Goal: Task Accomplishment & Management: Complete application form

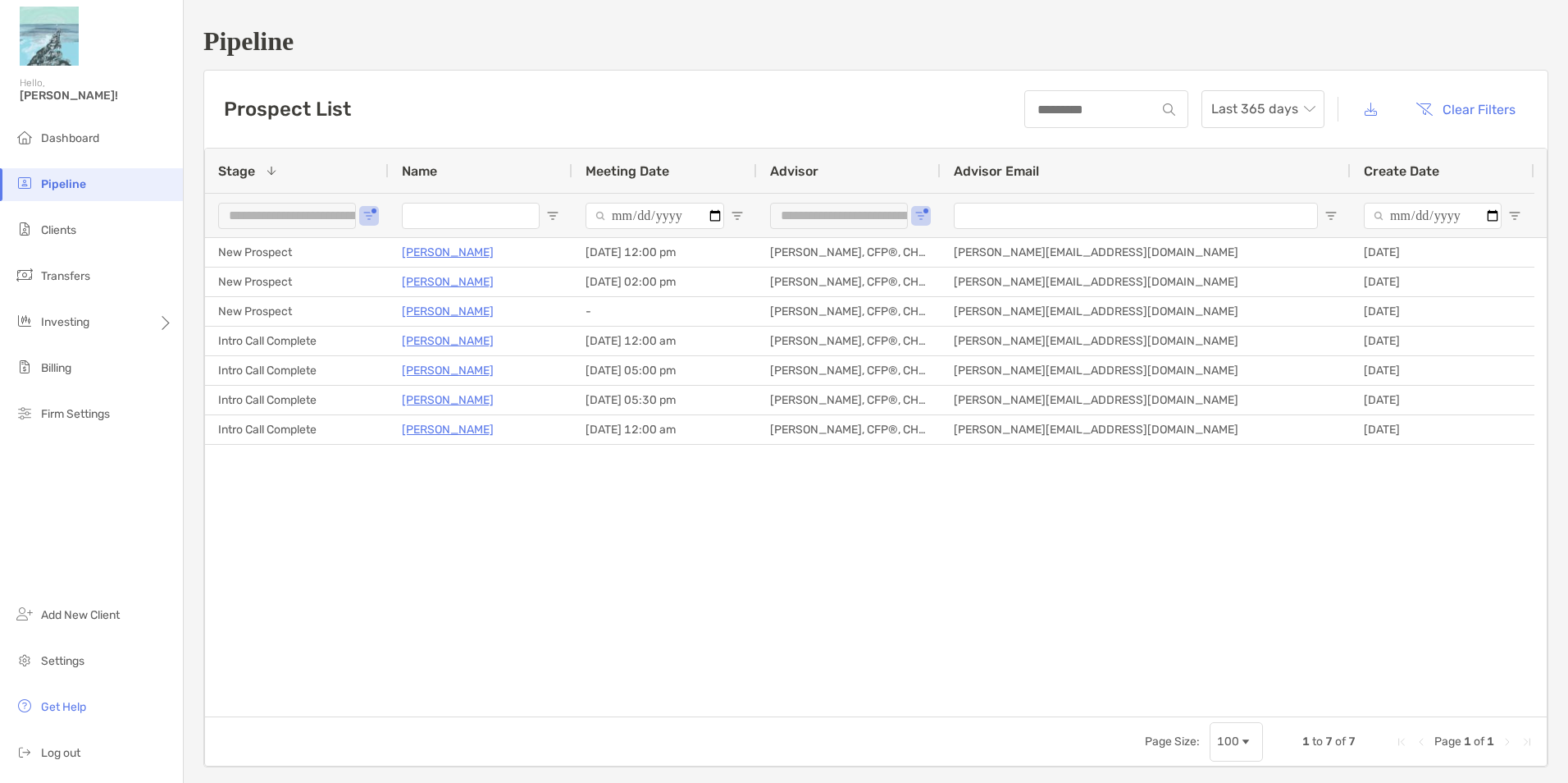
click at [1329, 217] on span "Open Filter Menu" at bounding box center [1331, 216] width 14 height 14
click at [360, 212] on div "**********" at bounding box center [296, 215] width 184 height 44
click at [377, 218] on div "**********" at bounding box center [296, 215] width 184 height 44
click at [370, 216] on span "Open Filter Menu" at bounding box center [369, 216] width 14 height 14
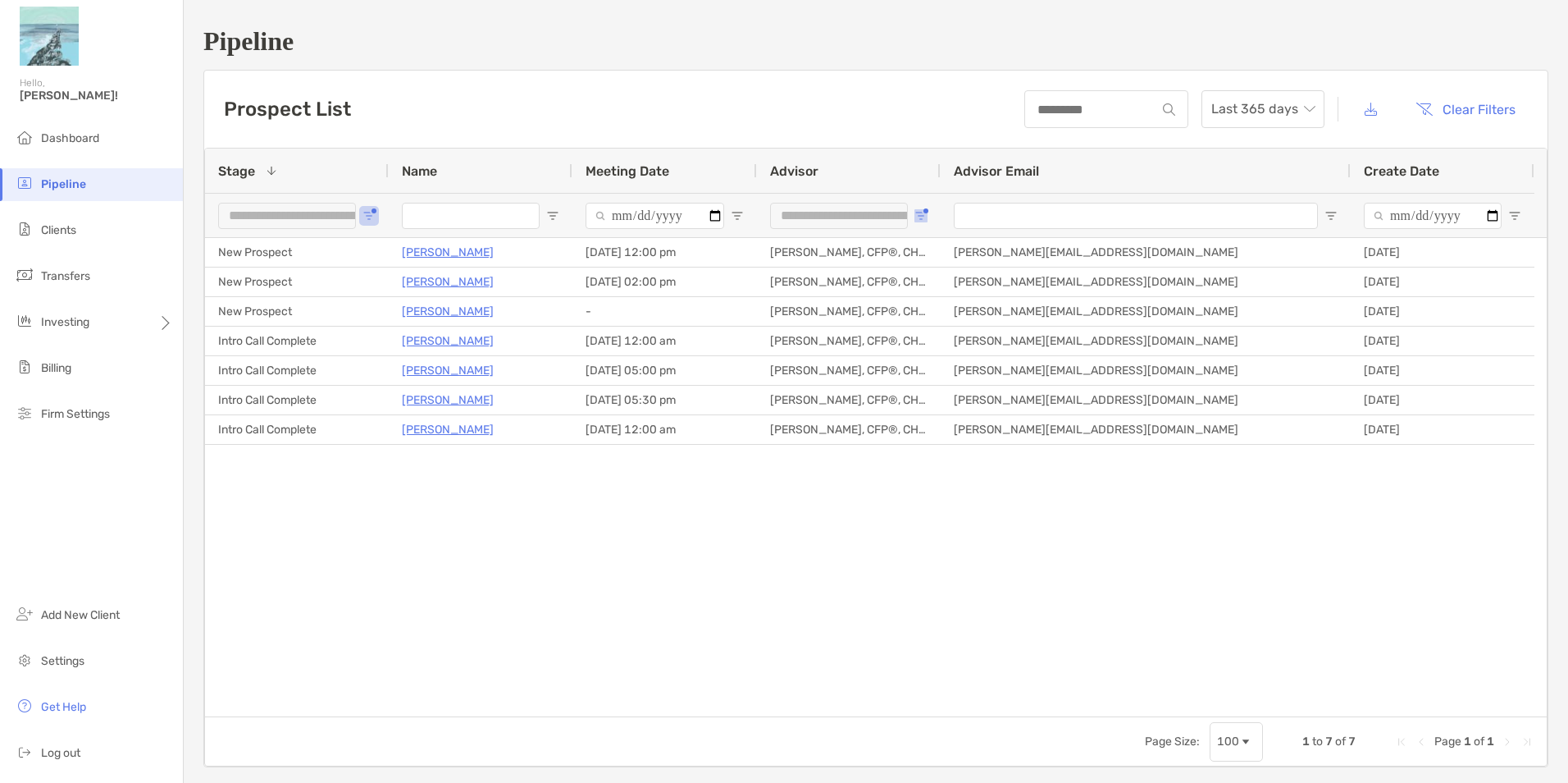
click at [922, 214] on span "Open Filter Menu" at bounding box center [922, 216] width 14 height 14
type input "**********"
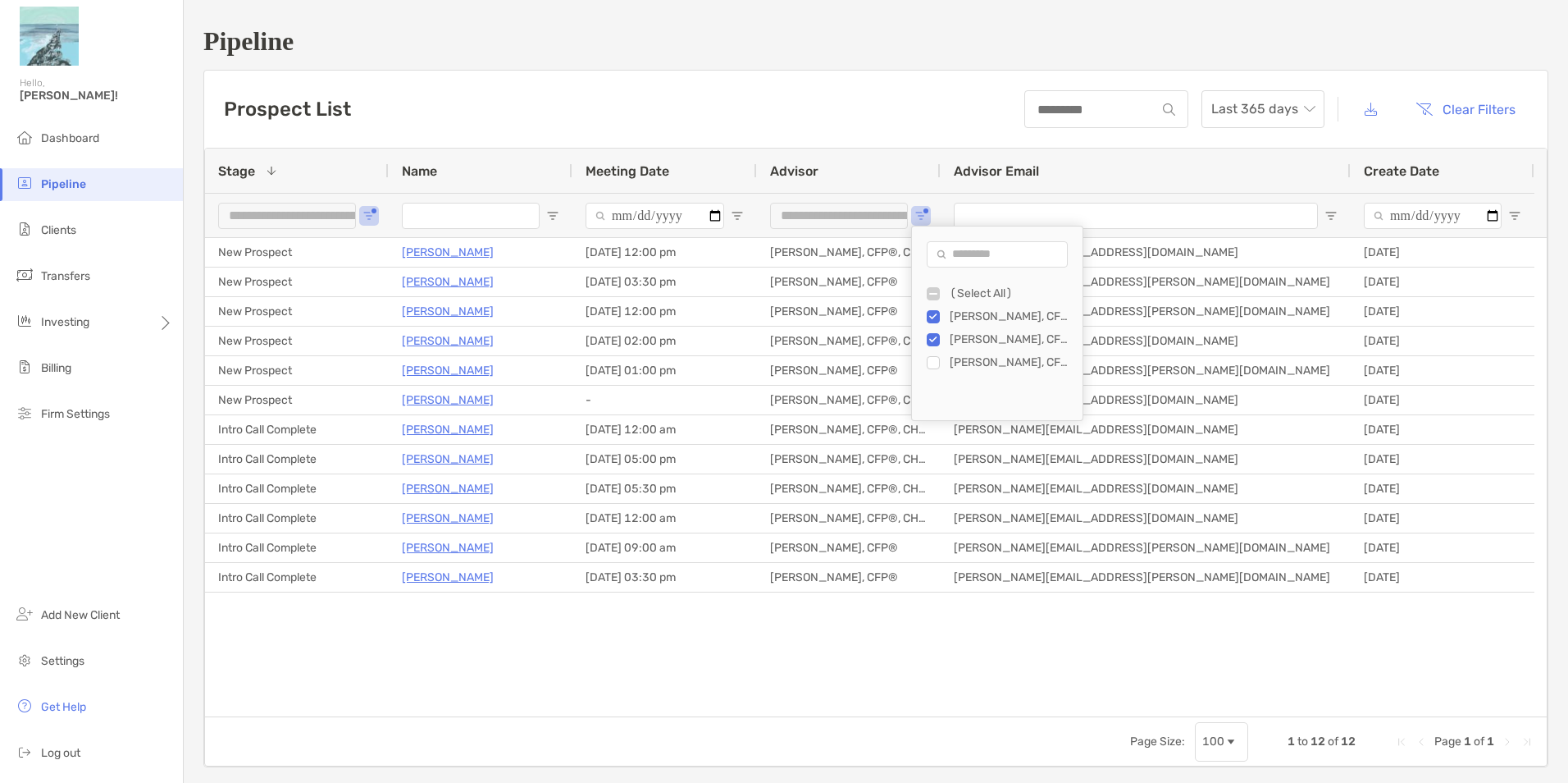
click at [425, 226] on input "Name Filter Input" at bounding box center [470, 215] width 138 height 26
type input "***"
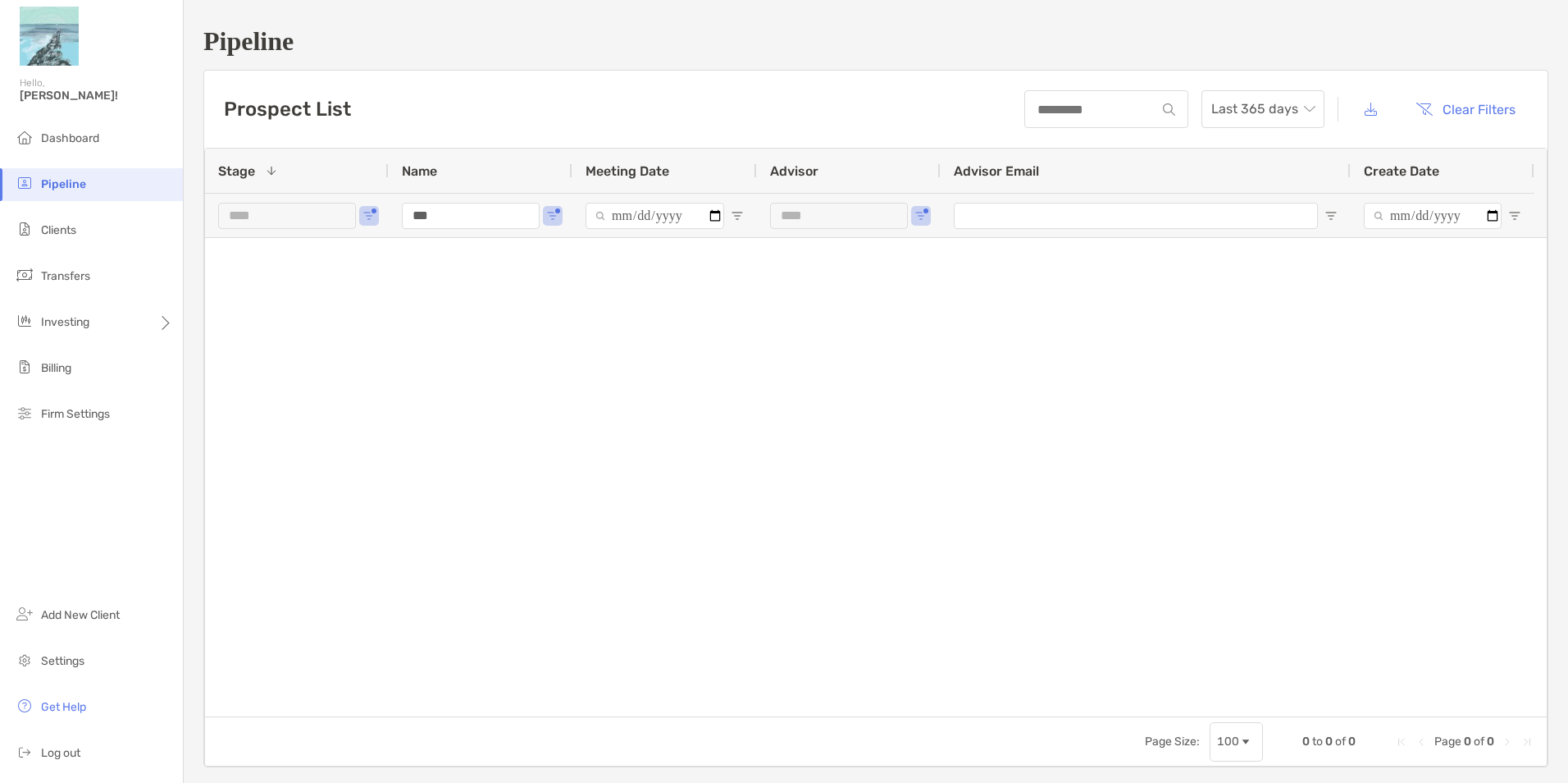
type input "***"
click at [372, 218] on span "Open Filter Menu" at bounding box center [369, 216] width 14 height 14
type input "**********"
click at [855, 489] on div "Lost [PERSON_NAME] [DATE] 10:00 pm [PERSON_NAME], CFP® [PERSON_NAME][EMAIL_ADDR…" at bounding box center [876, 477] width 1342 height 478
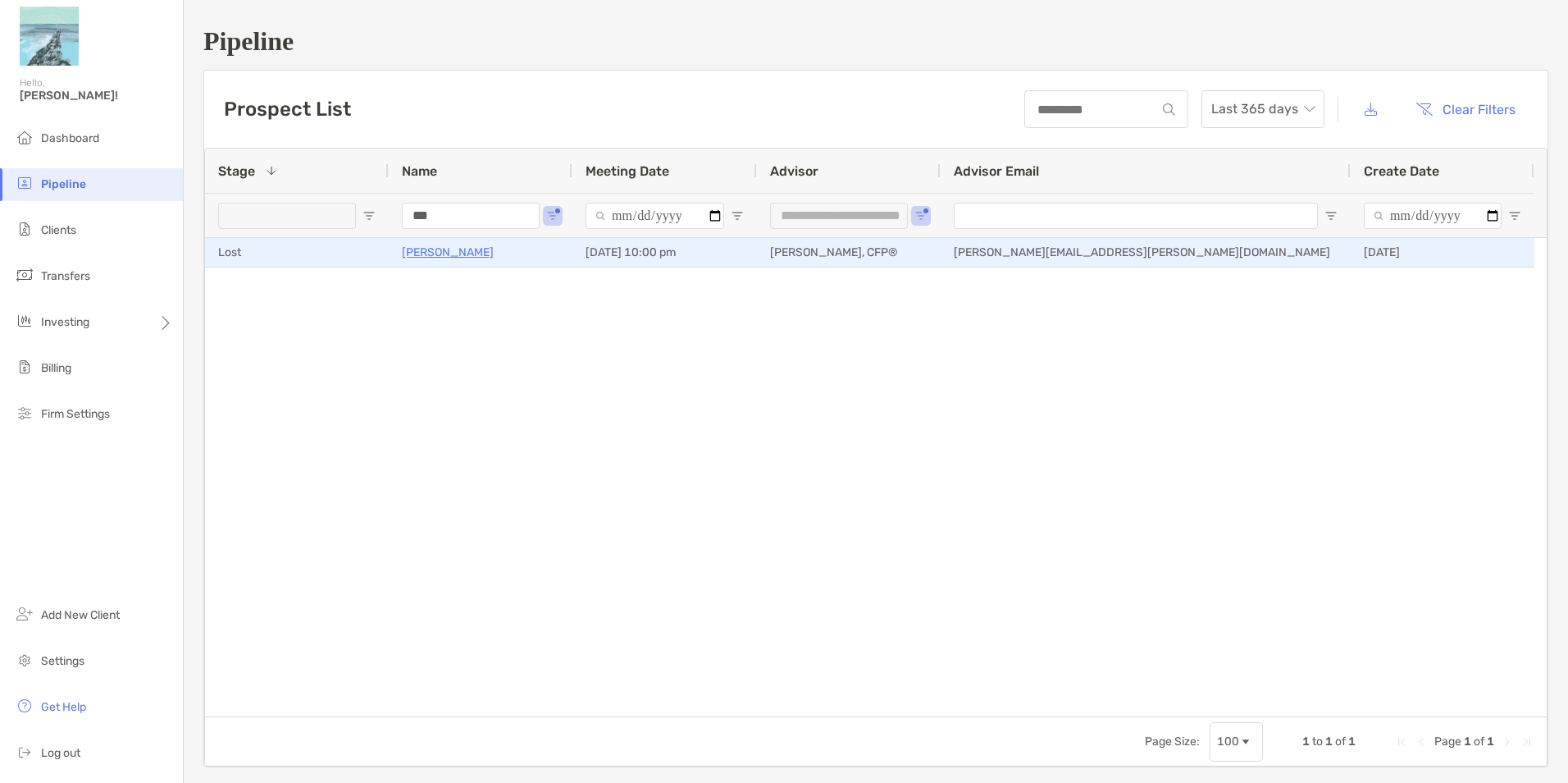
click at [438, 251] on p "[PERSON_NAME]" at bounding box center [448, 252] width 92 height 20
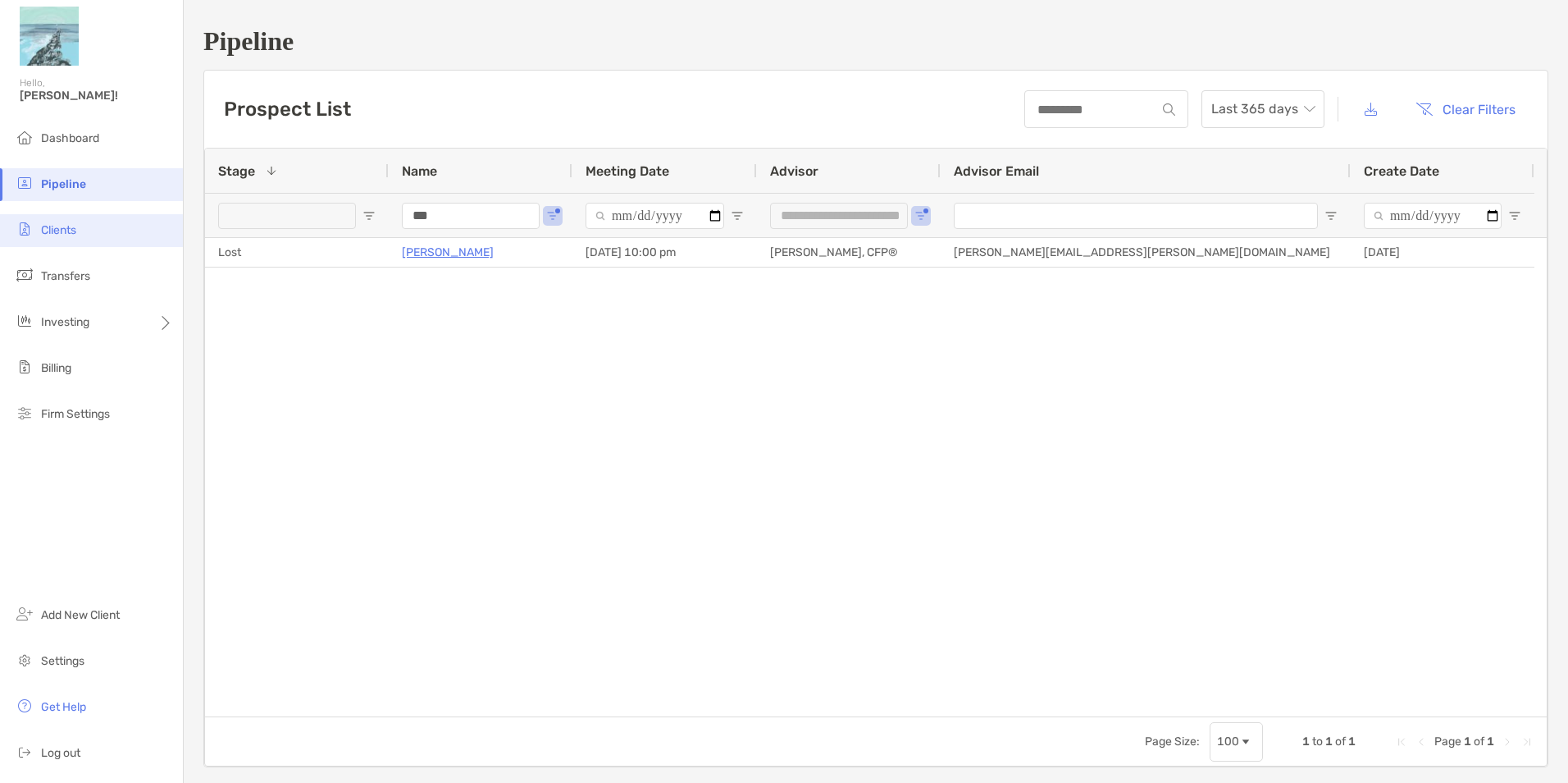
click at [48, 233] on span "Clients" at bounding box center [58, 230] width 36 height 14
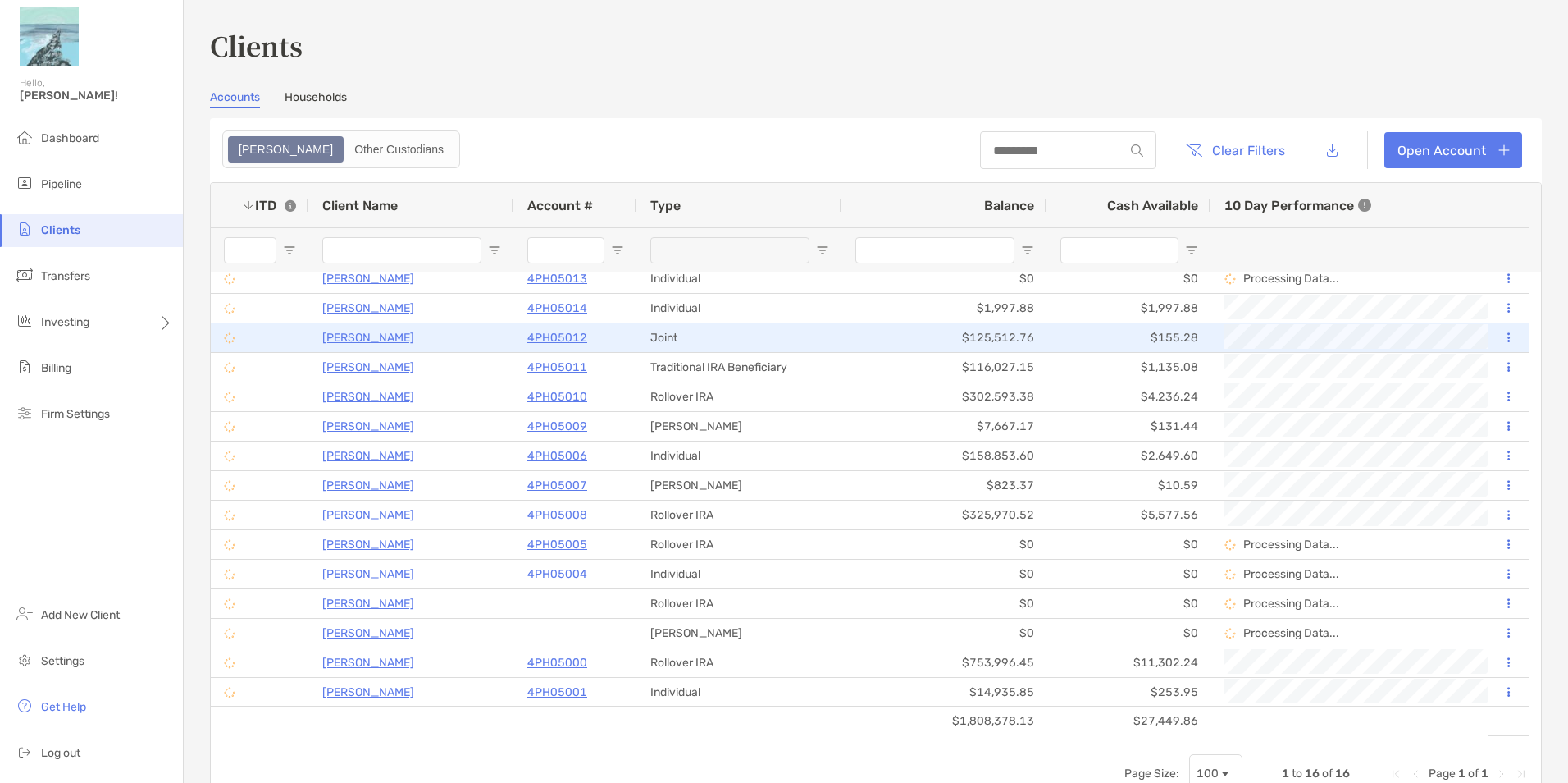
scroll to position [9, 0]
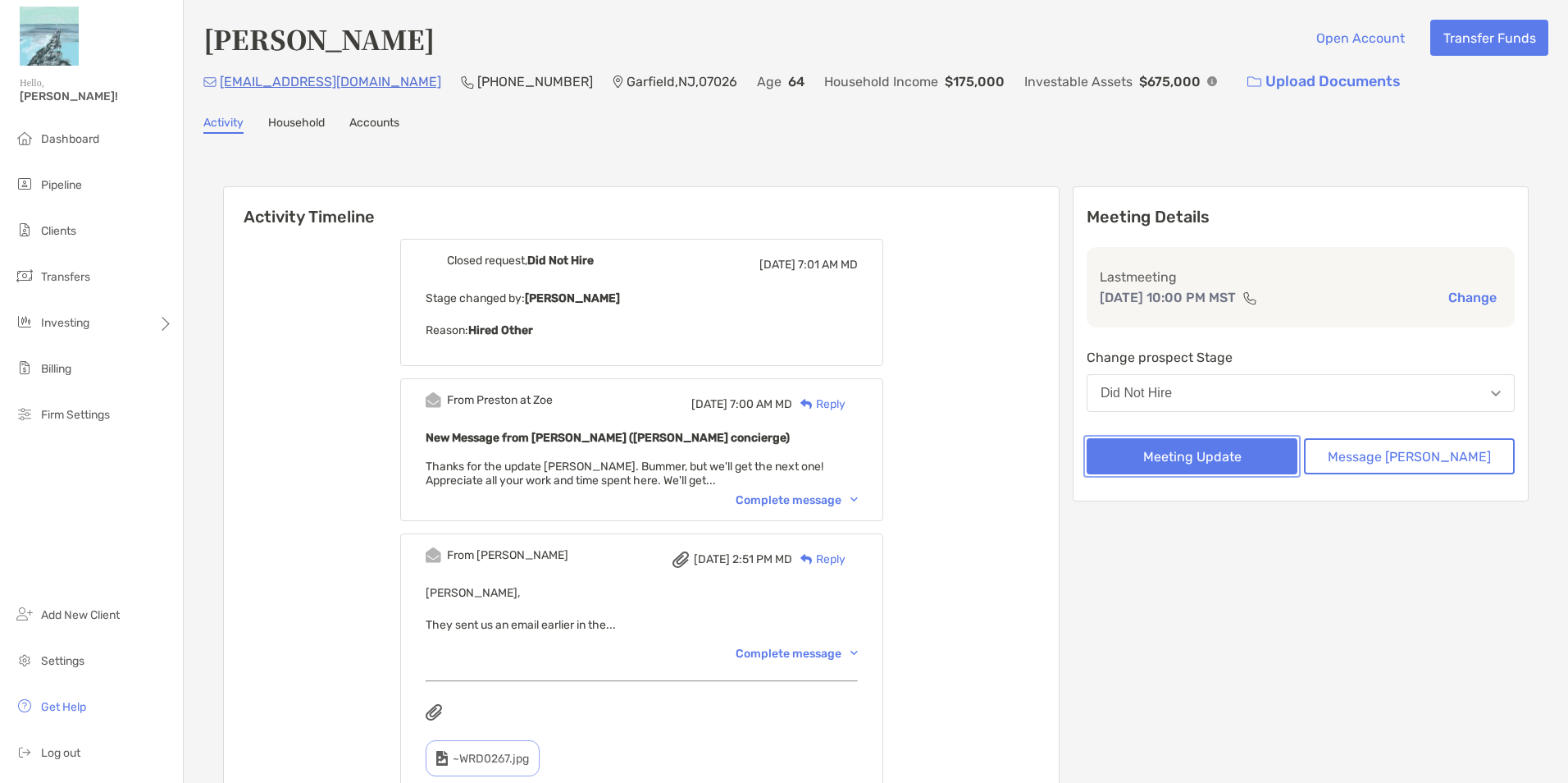
click at [1206, 459] on button "Meeting Update" at bounding box center [1191, 456] width 211 height 36
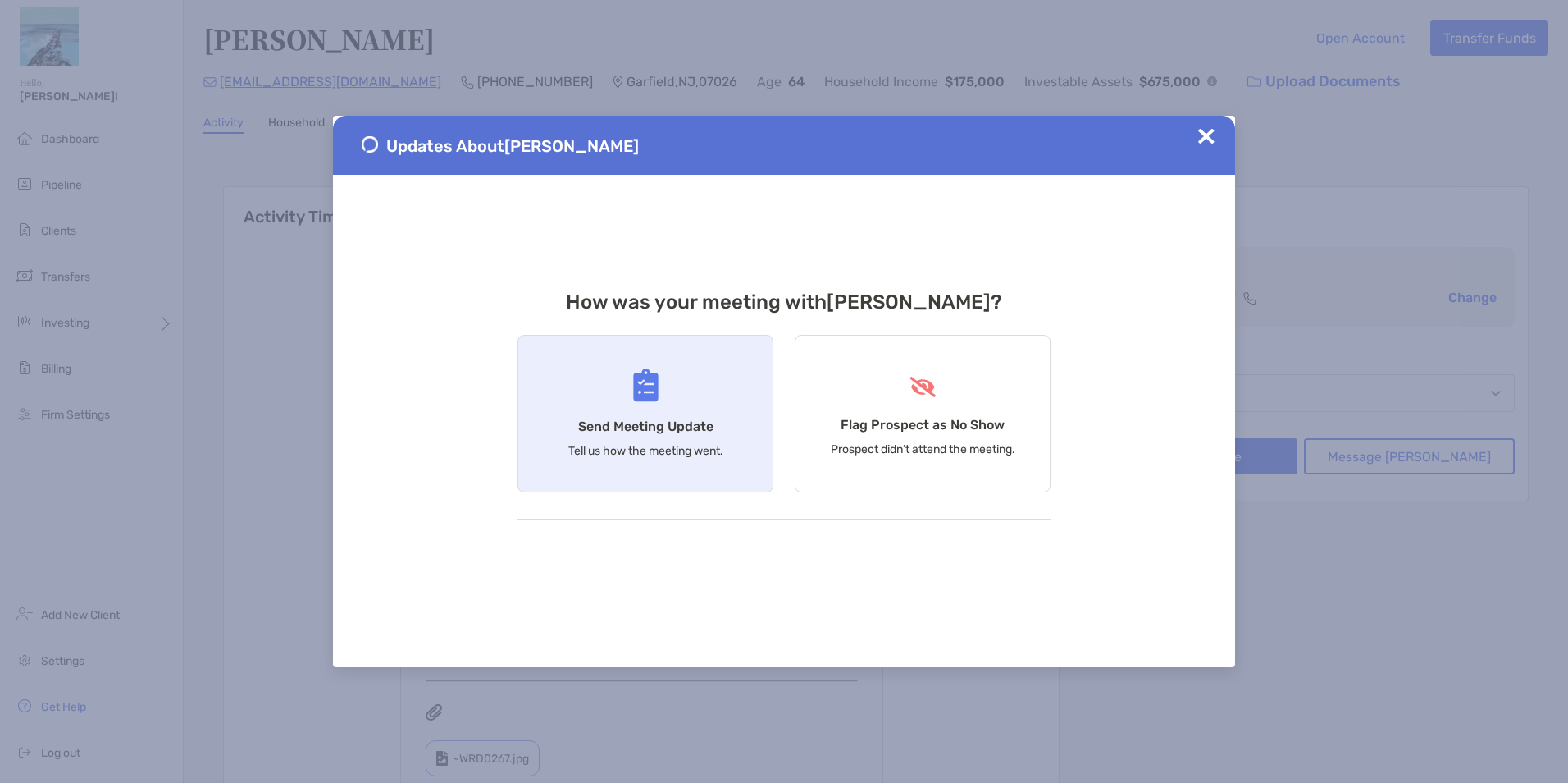
click at [667, 415] on div "Send Meeting Update Tell us how the meeting went." at bounding box center [646, 413] width 256 height 157
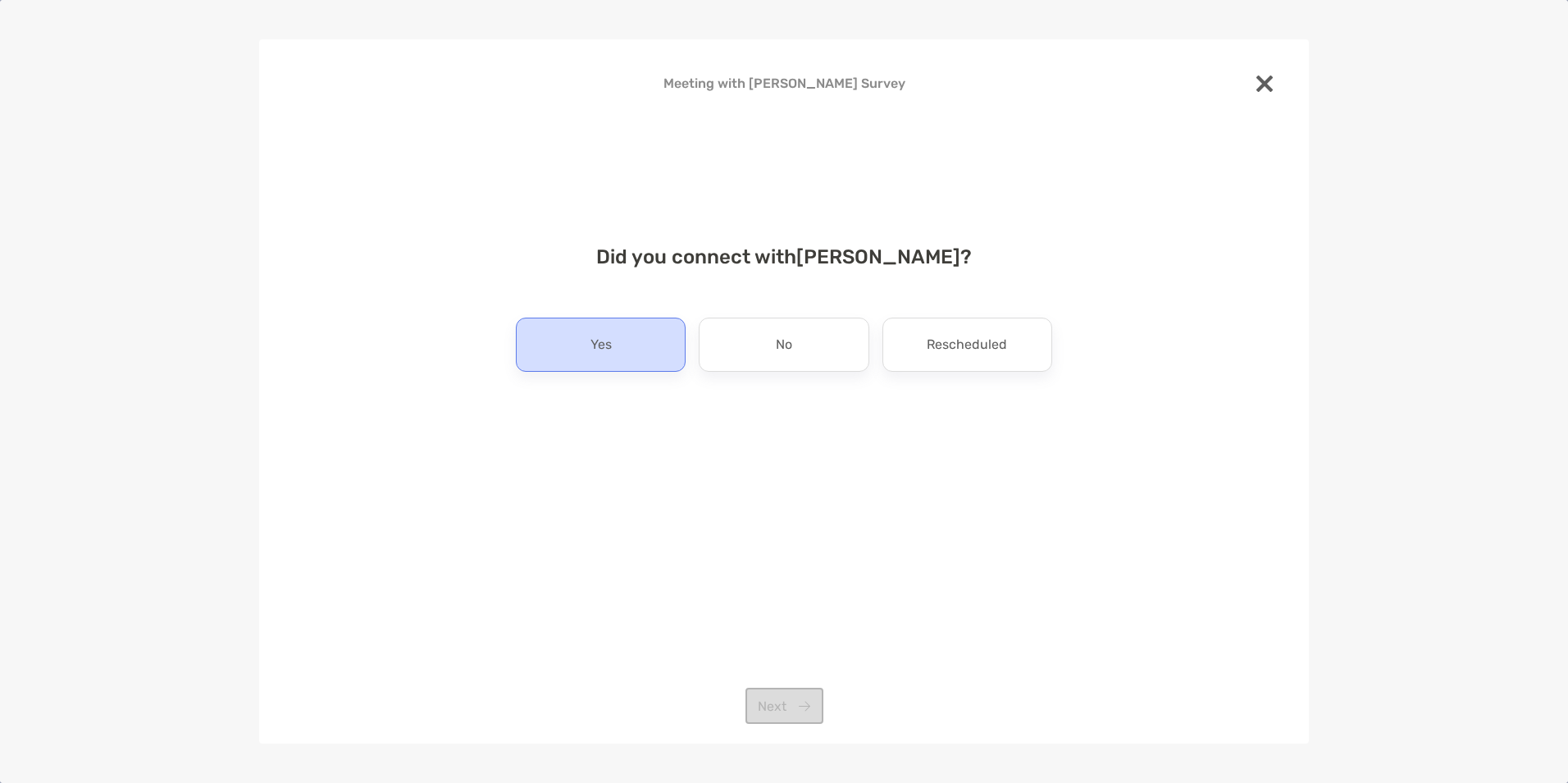
click at [630, 337] on div "Yes" at bounding box center [601, 345] width 170 height 54
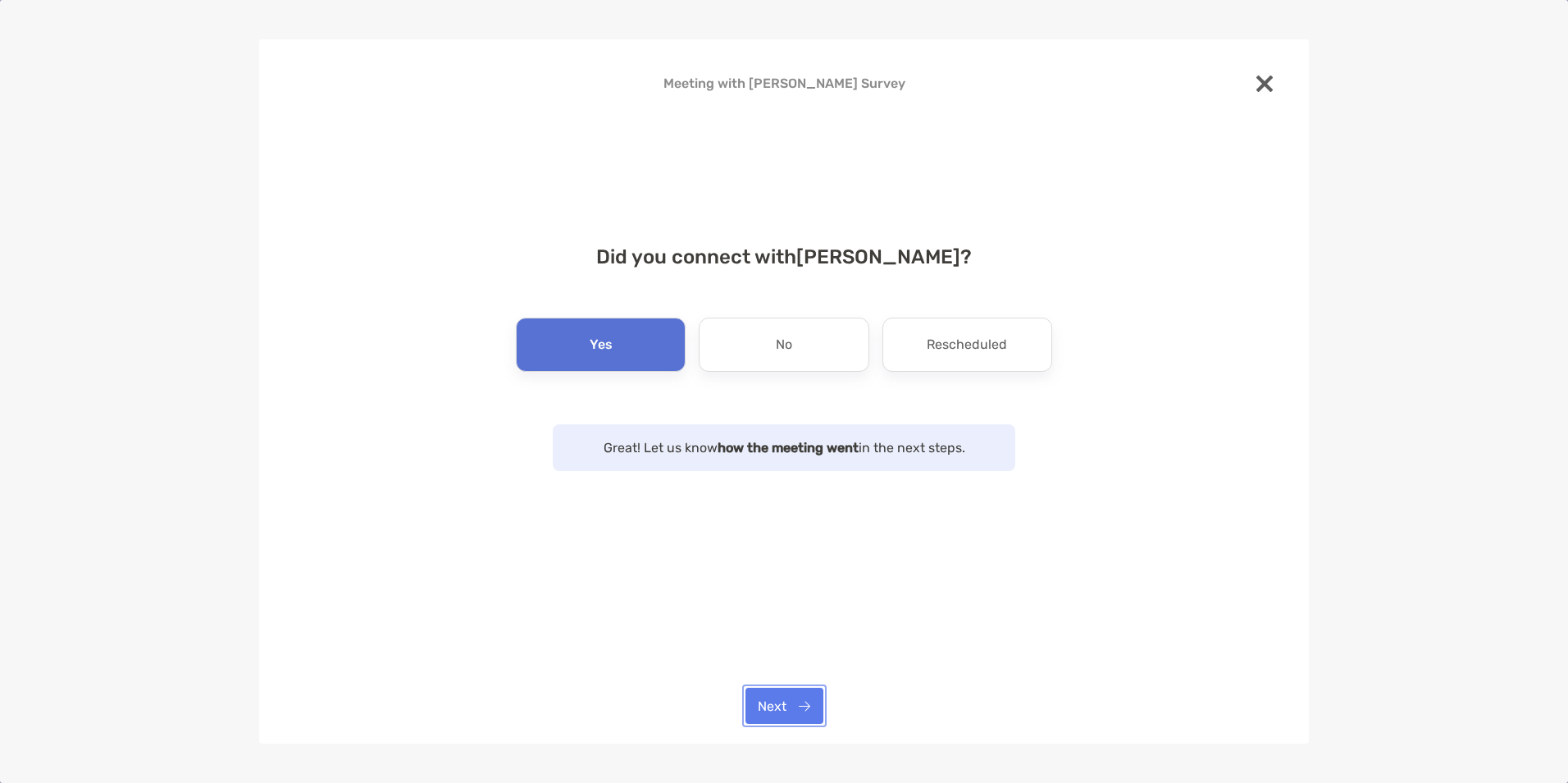
click at [795, 712] on button "Next" at bounding box center [784, 705] width 78 height 36
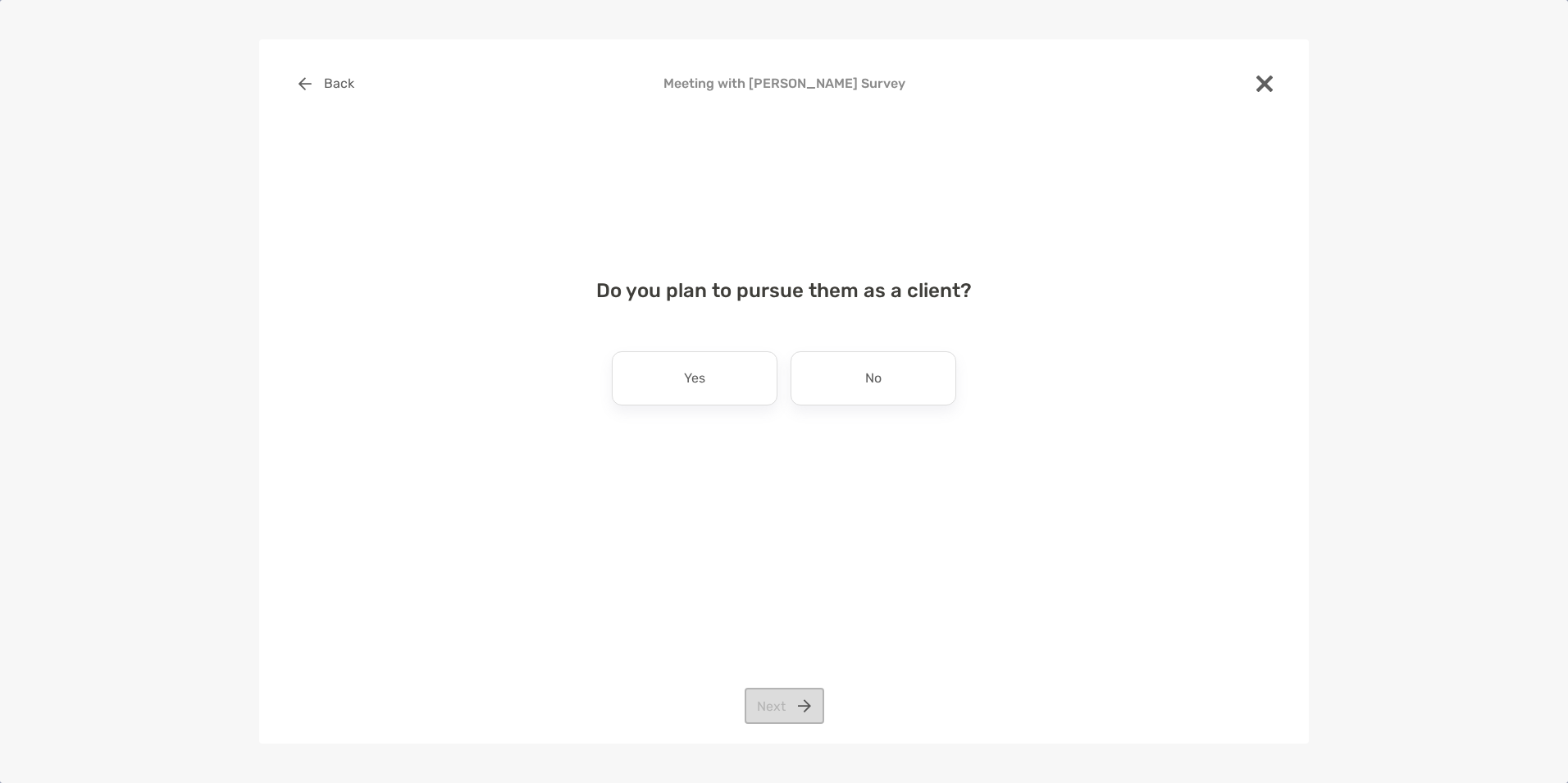
click at [668, 350] on div "Do you plan to pursue them as a client? Yes No Next" at bounding box center [784, 358] width 998 height 199
click at [739, 397] on div "Yes" at bounding box center [695, 378] width 166 height 54
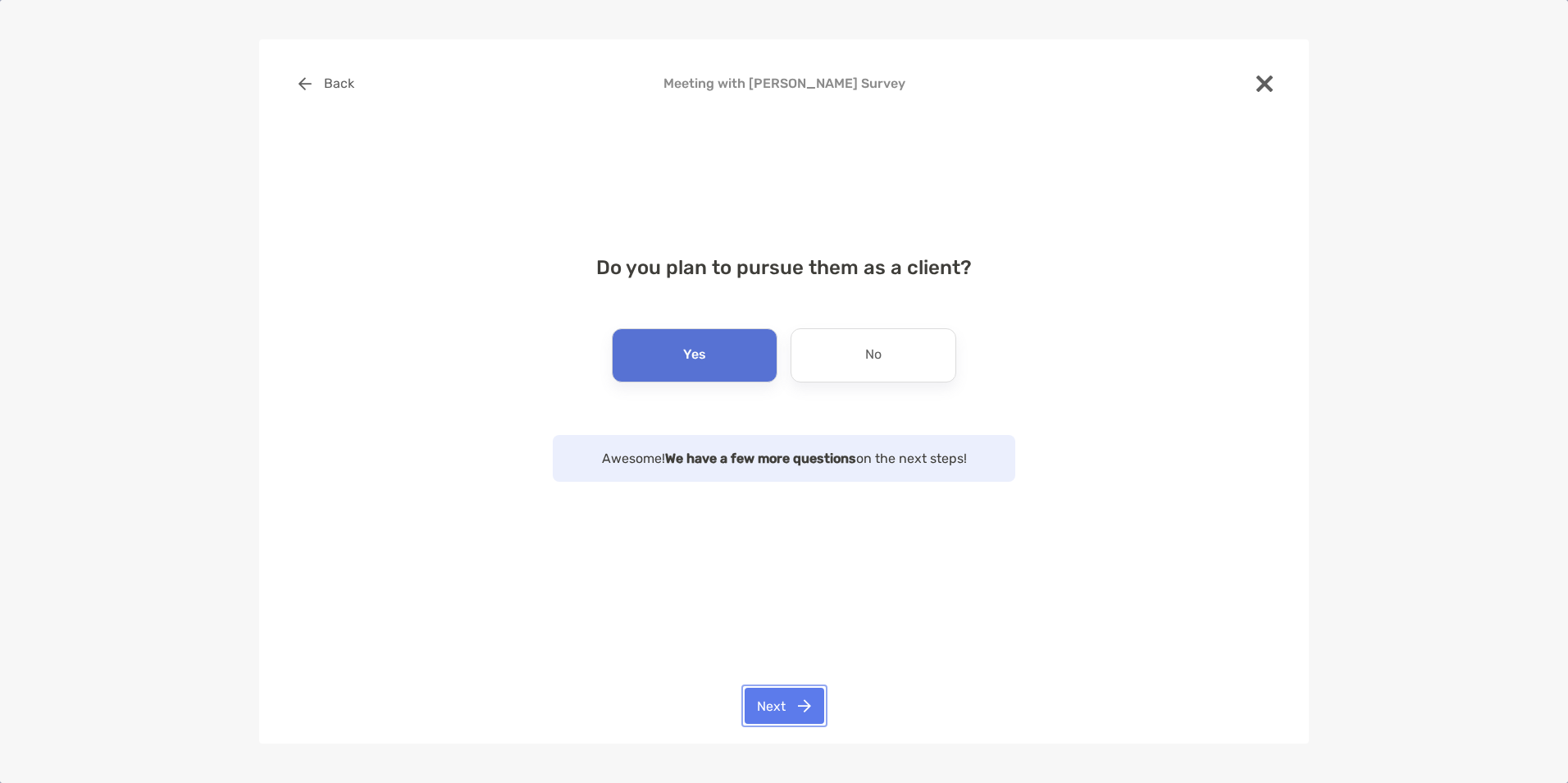
click at [787, 715] on button "Next" at bounding box center [784, 705] width 80 height 36
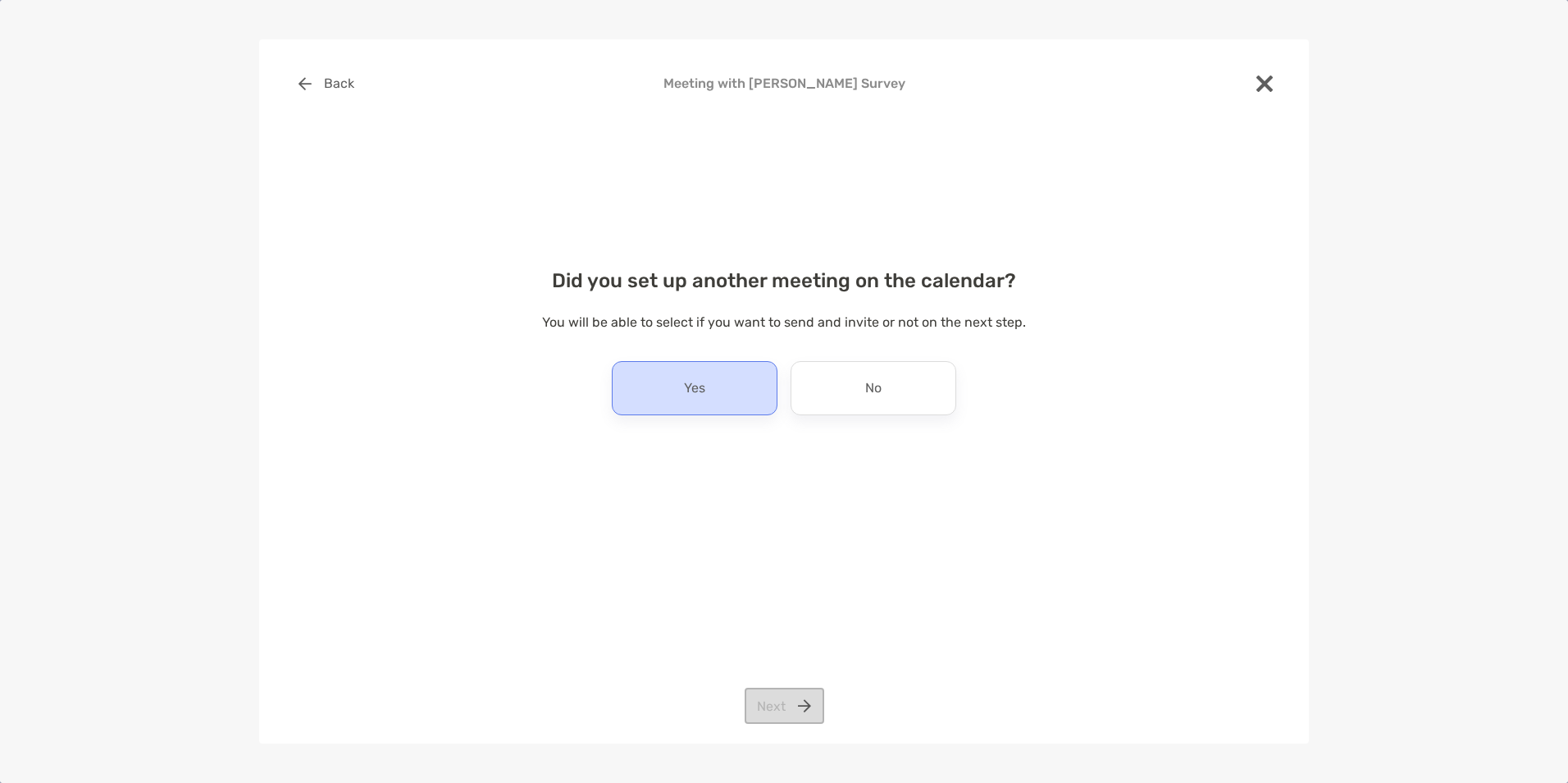
click at [689, 402] on div "Yes" at bounding box center [695, 388] width 166 height 54
click at [783, 707] on button "Next" at bounding box center [784, 705] width 80 height 36
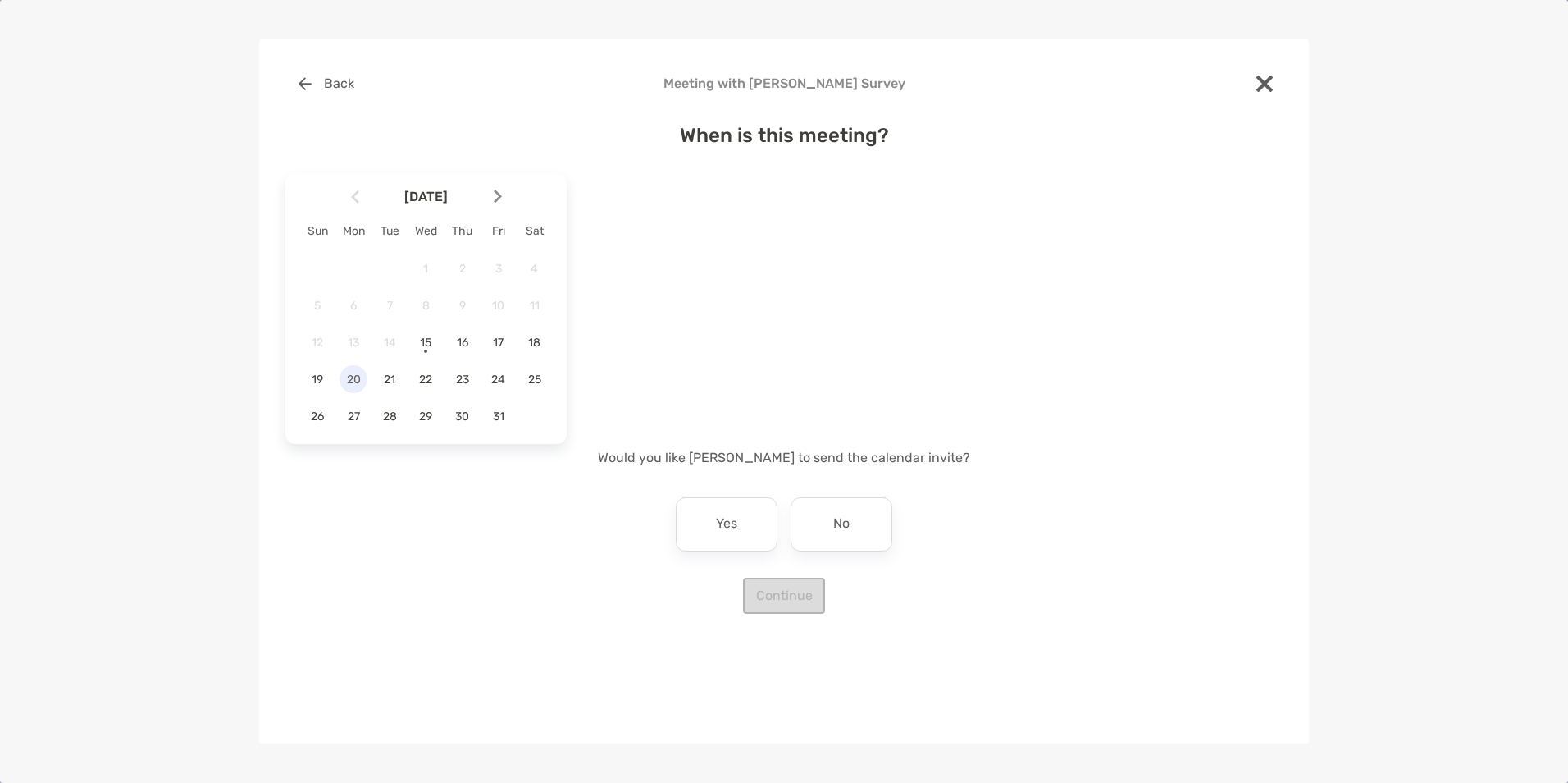
click at [349, 376] on span "20" at bounding box center [353, 379] width 28 height 14
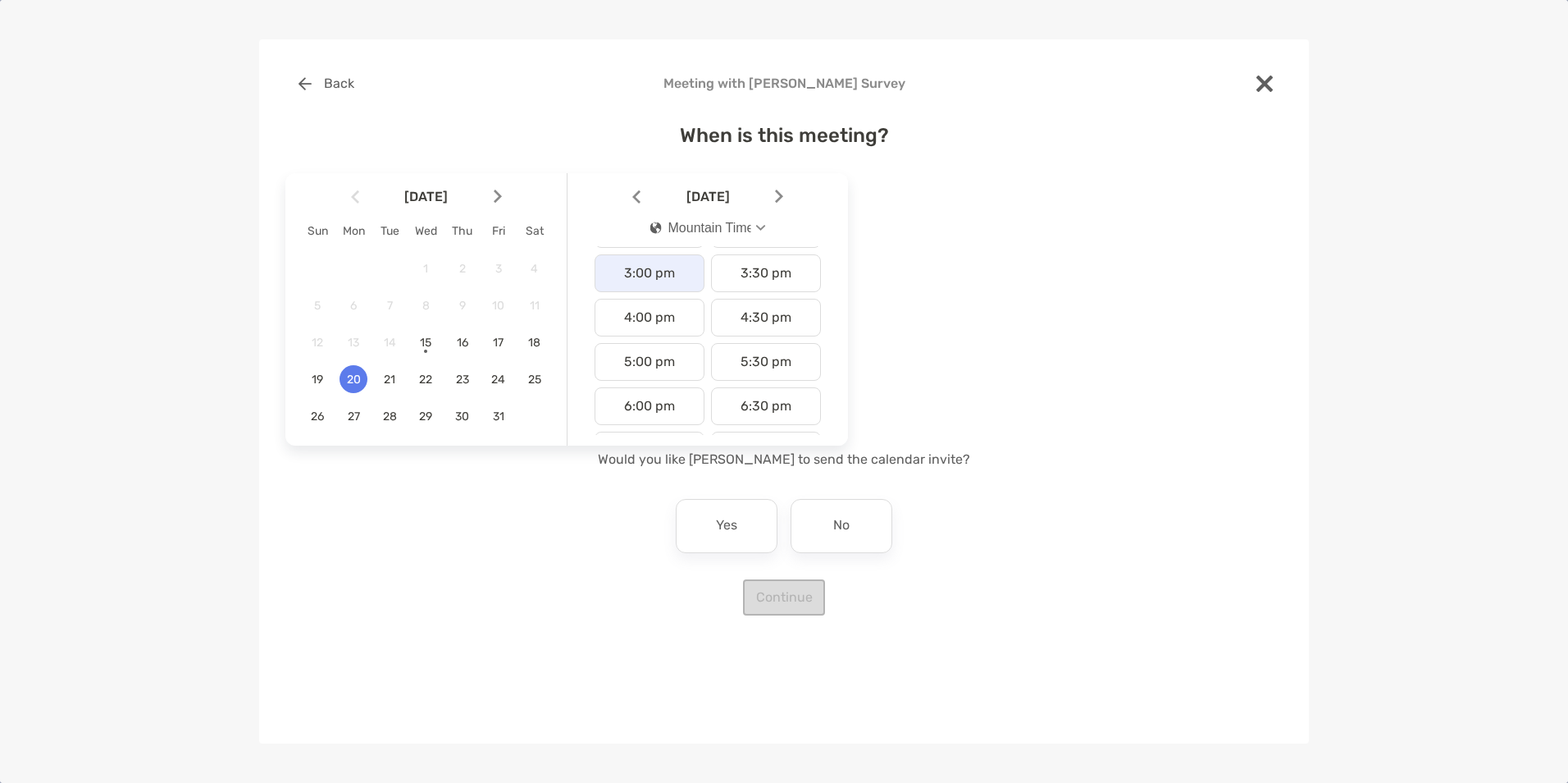
click at [663, 278] on div "3:00 pm" at bounding box center [650, 273] width 110 height 38
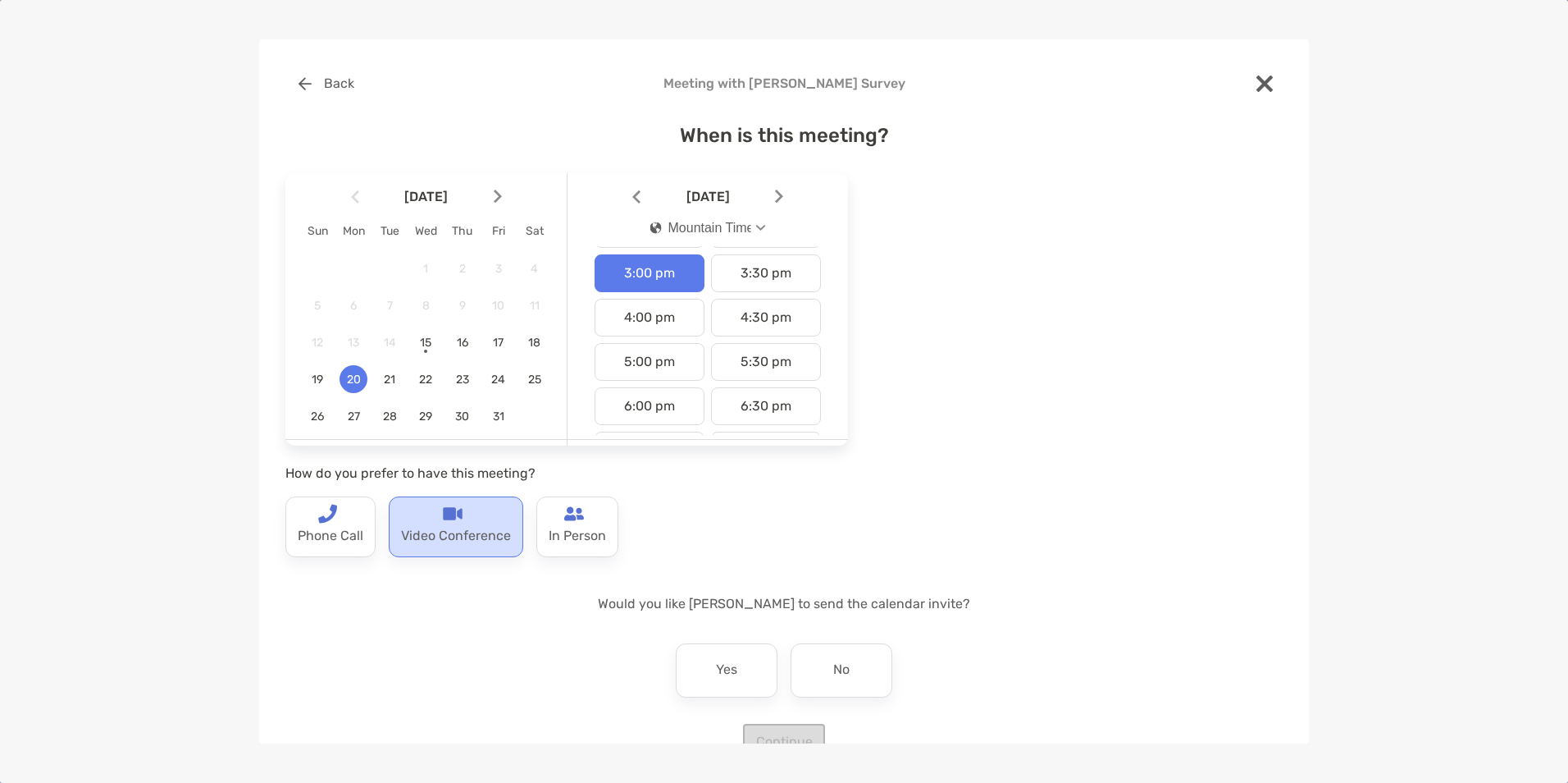
click at [416, 532] on p "Video Conference" at bounding box center [456, 536] width 110 height 26
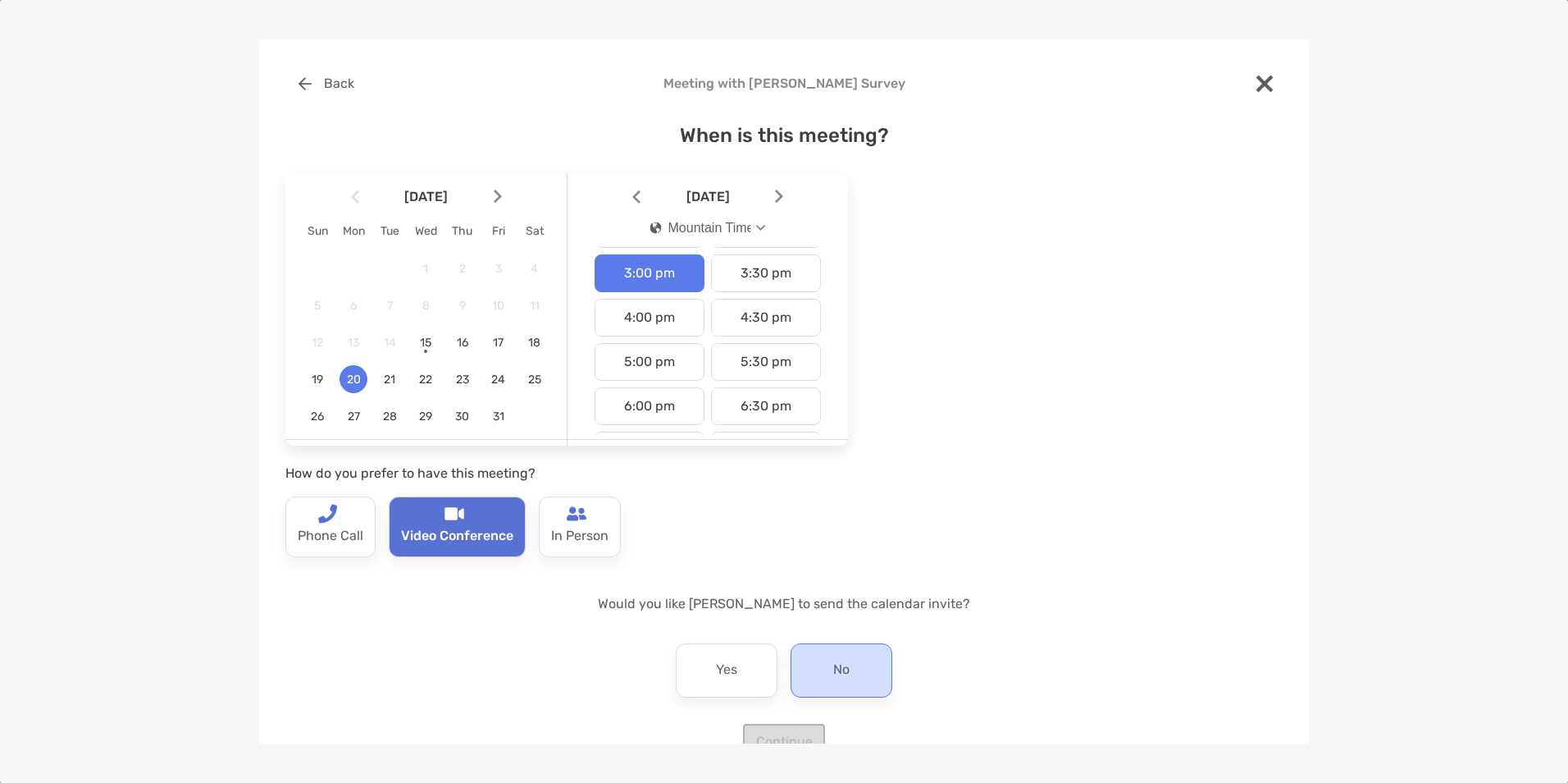
click at [836, 687] on div "No" at bounding box center [841, 670] width 102 height 54
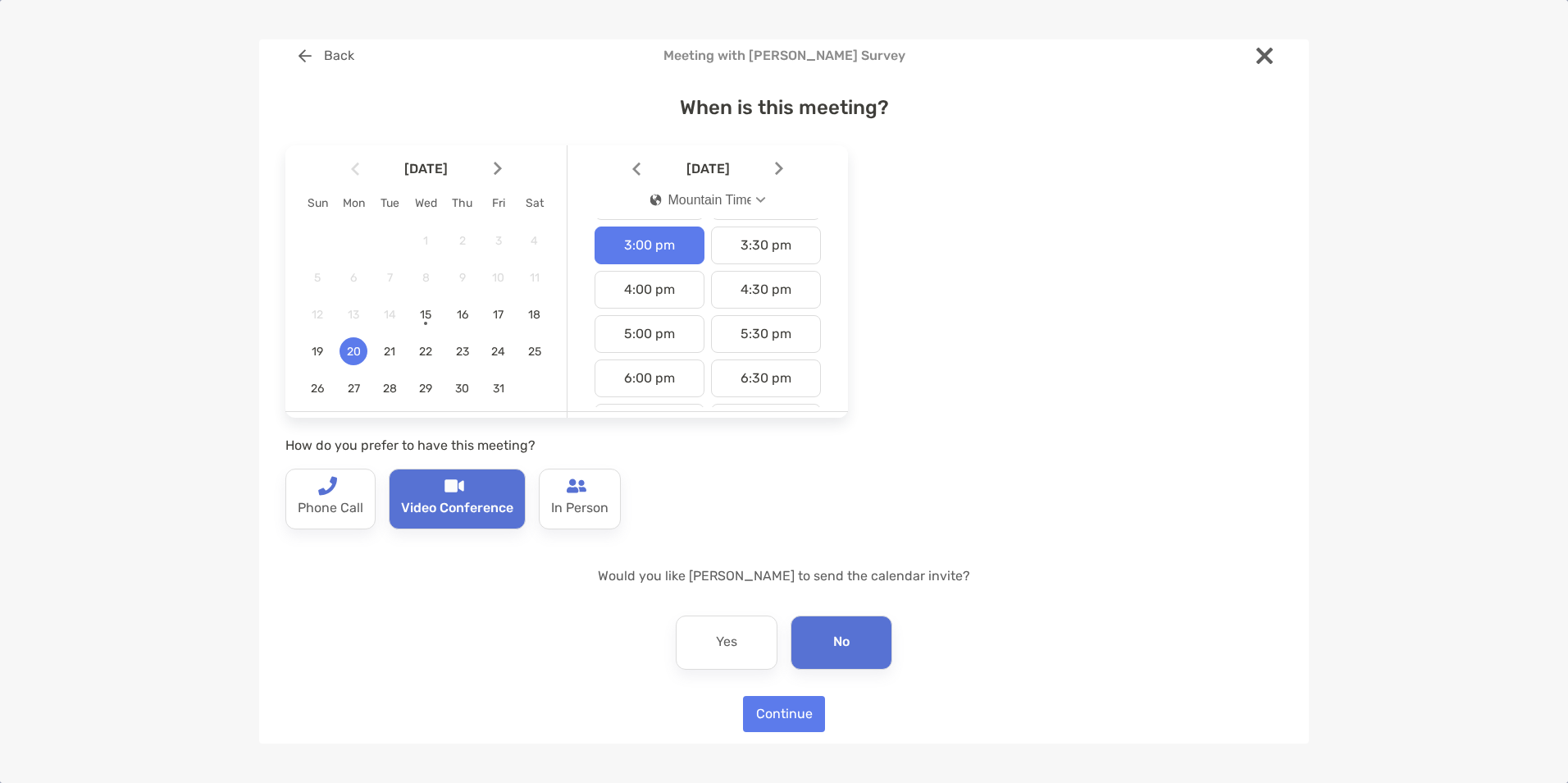
scroll to position [41, 0]
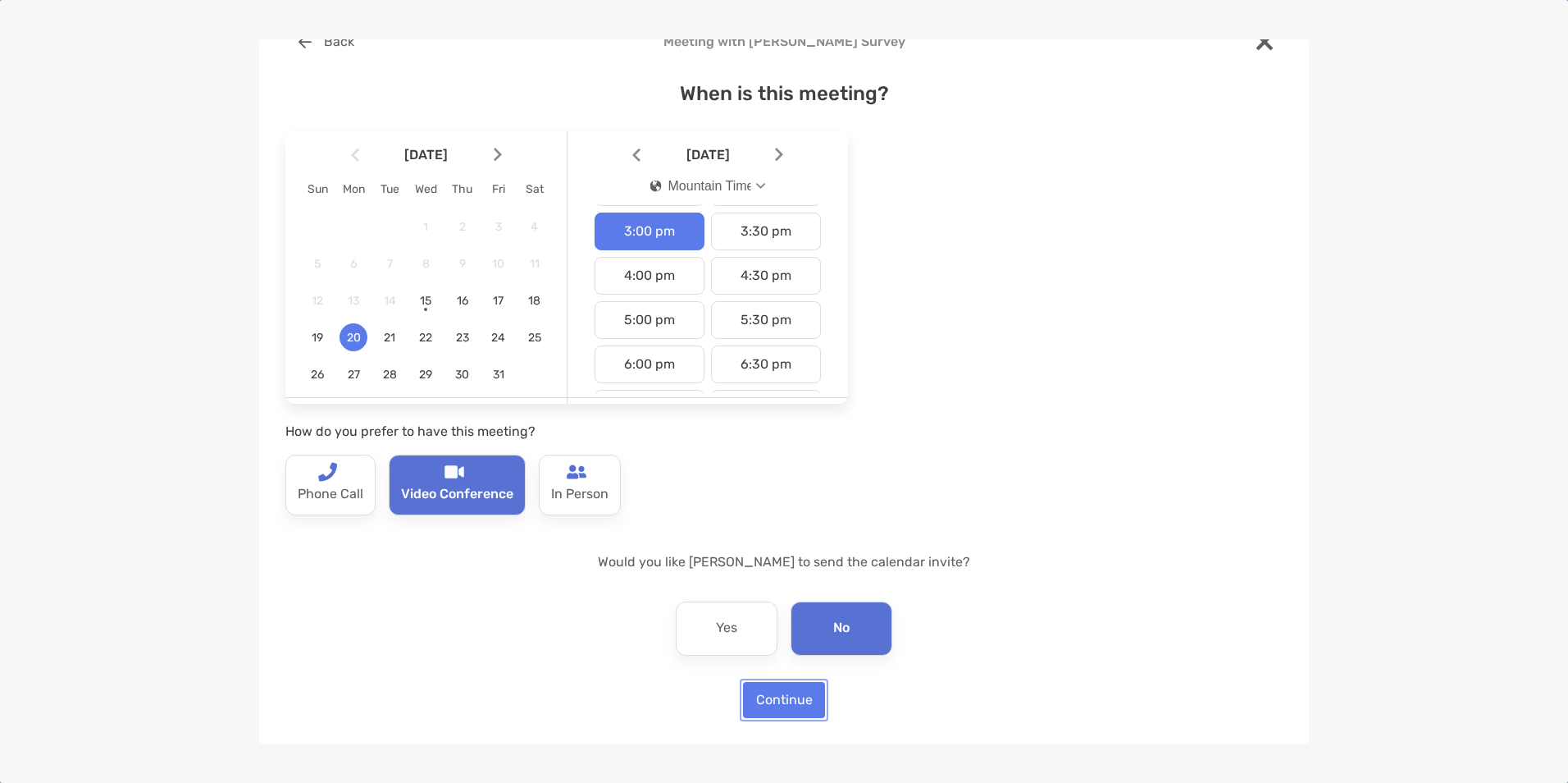
click at [790, 712] on button "Continue" at bounding box center [784, 699] width 82 height 36
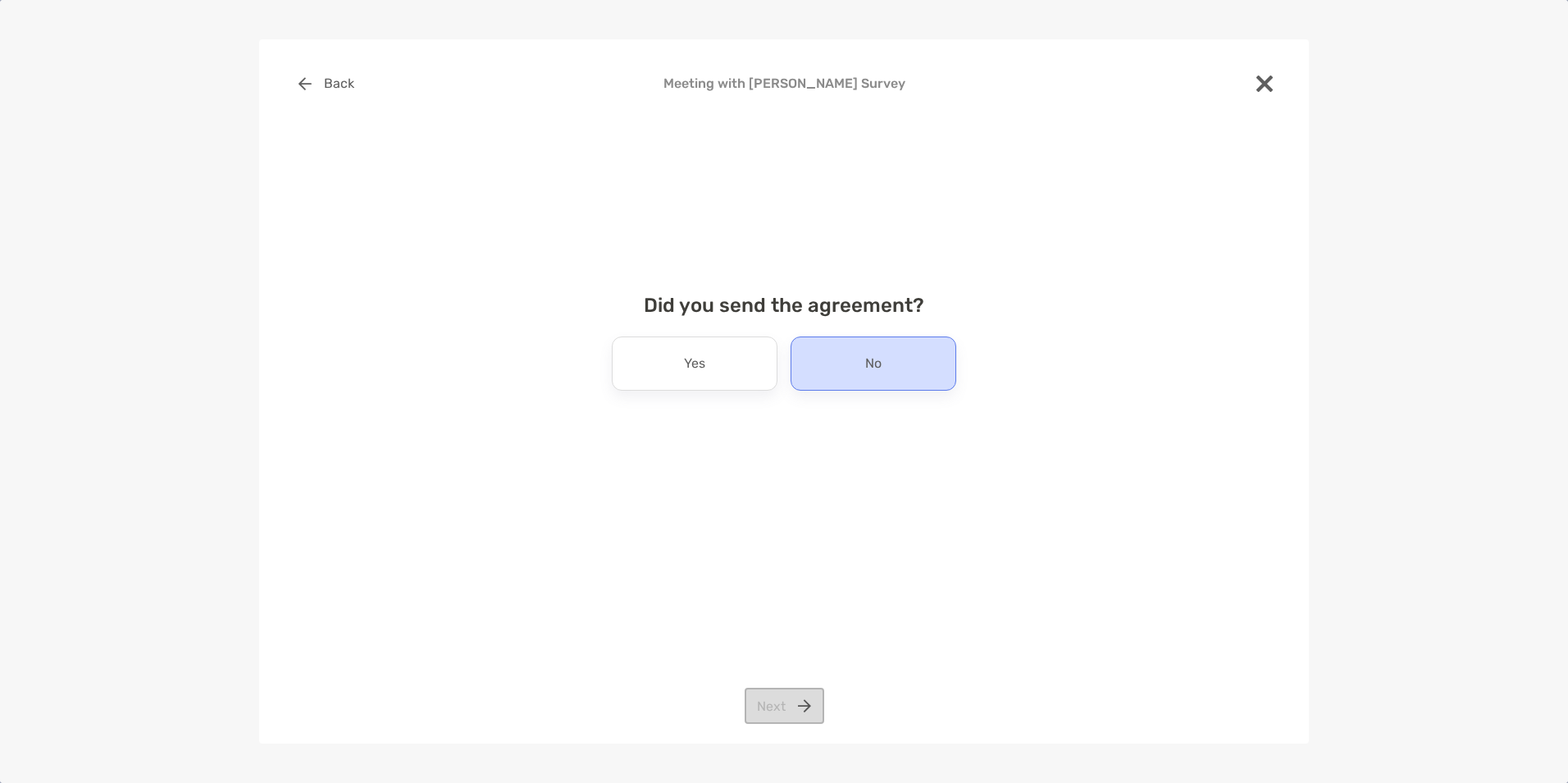
click at [938, 386] on div "No" at bounding box center [873, 363] width 166 height 54
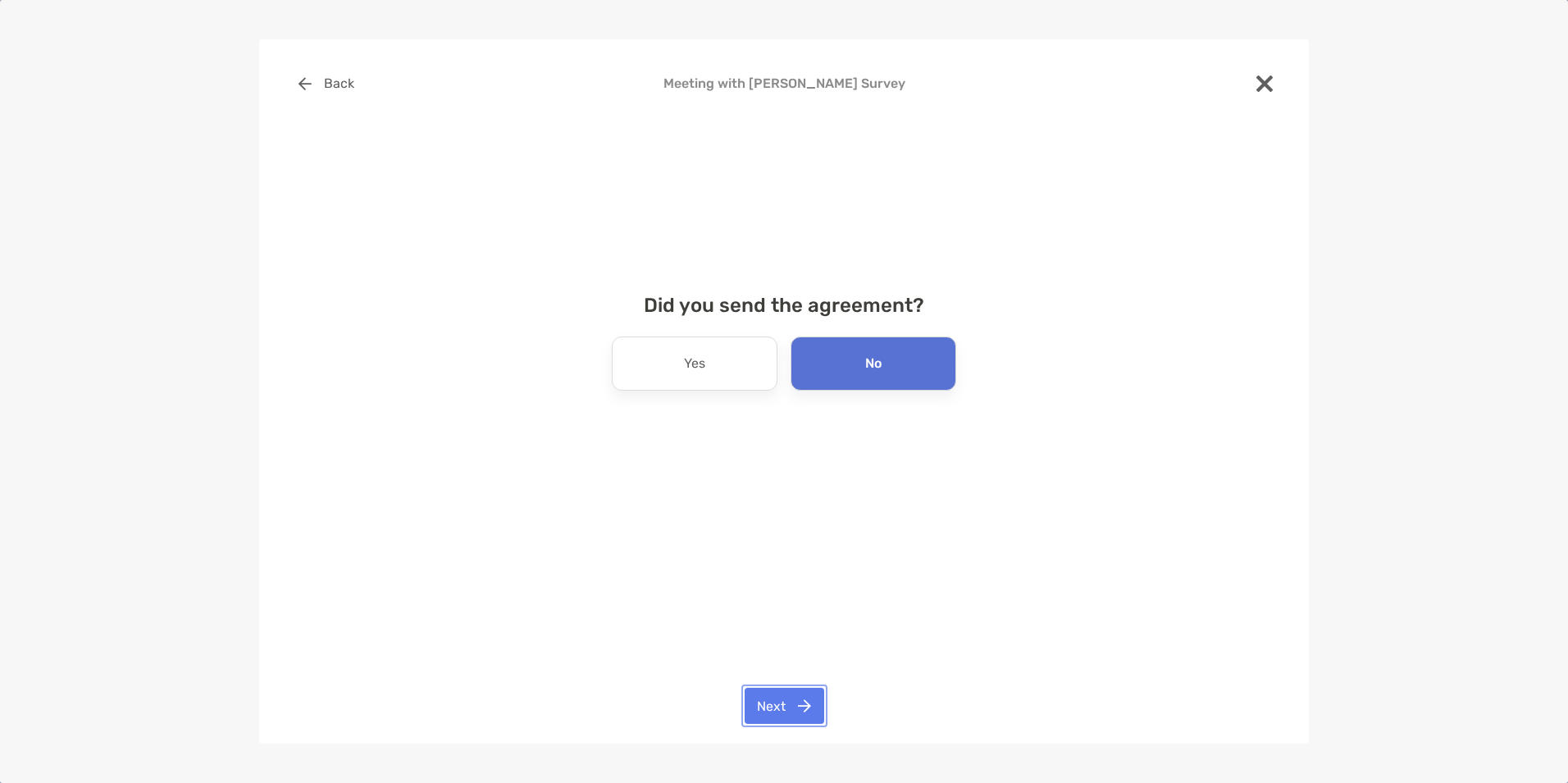
click at [803, 719] on button "Next" at bounding box center [784, 705] width 80 height 36
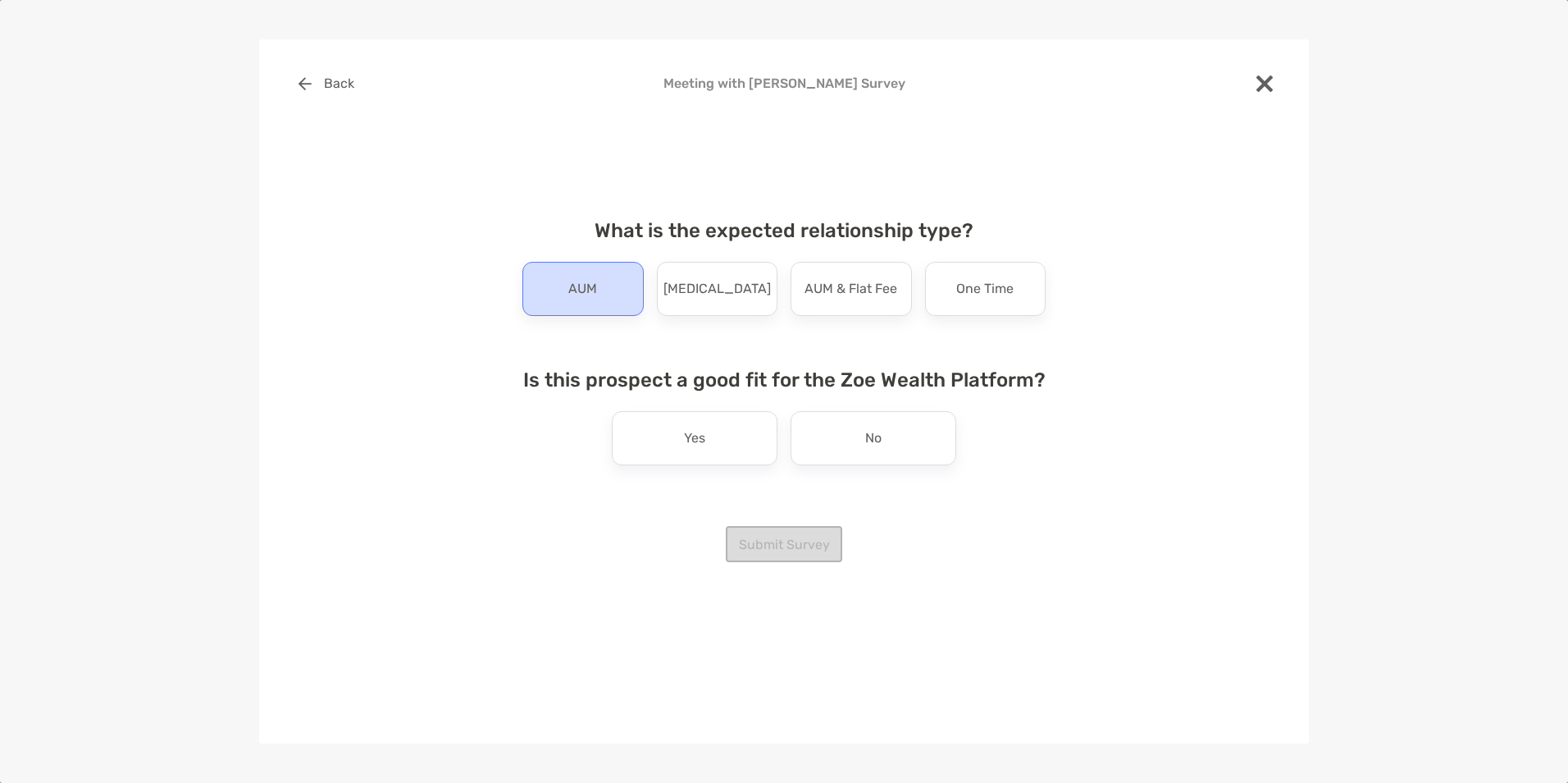
click at [577, 286] on p "AUM" at bounding box center [583, 289] width 29 height 26
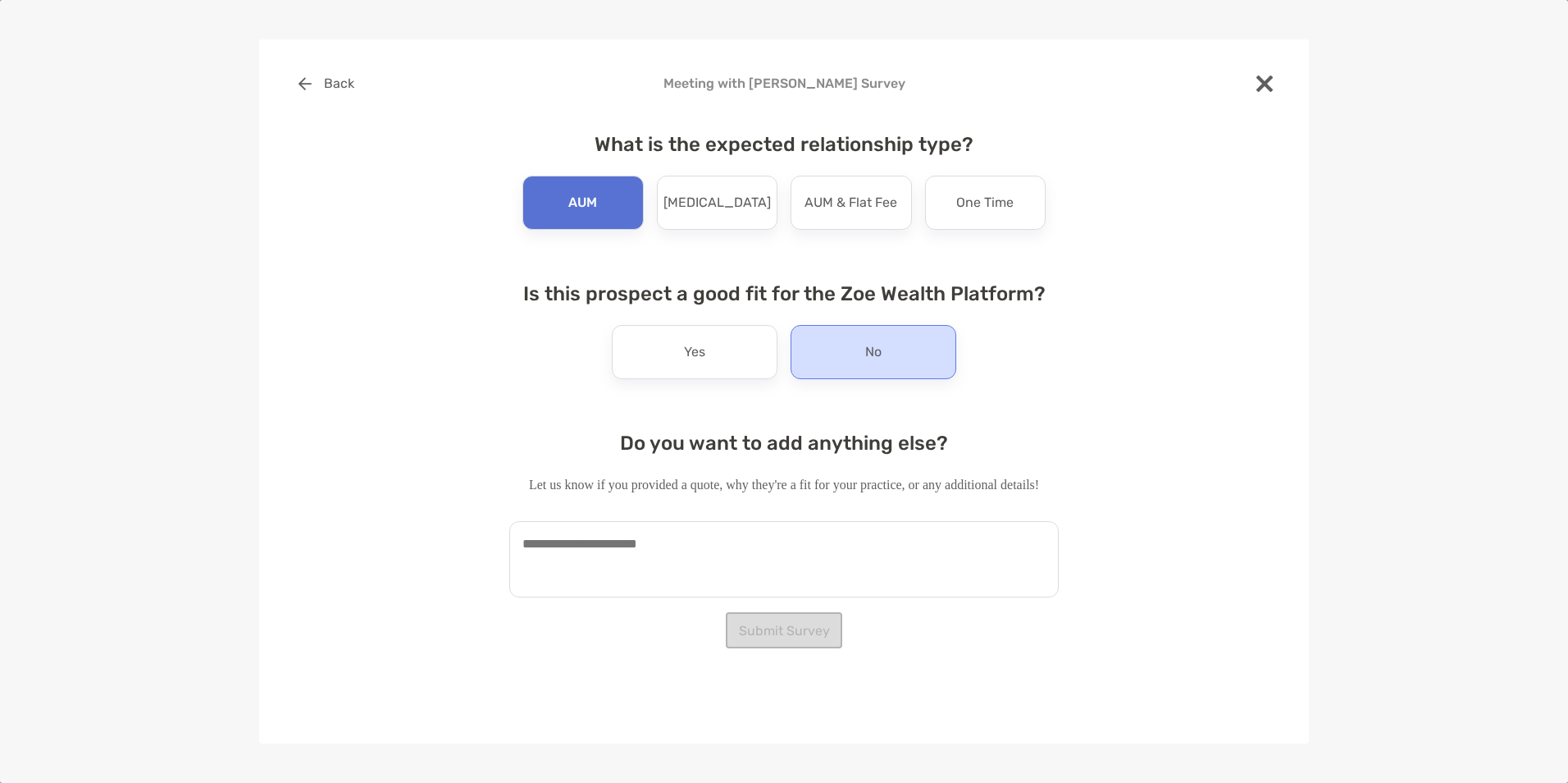
click at [848, 361] on div "No" at bounding box center [873, 352] width 166 height 54
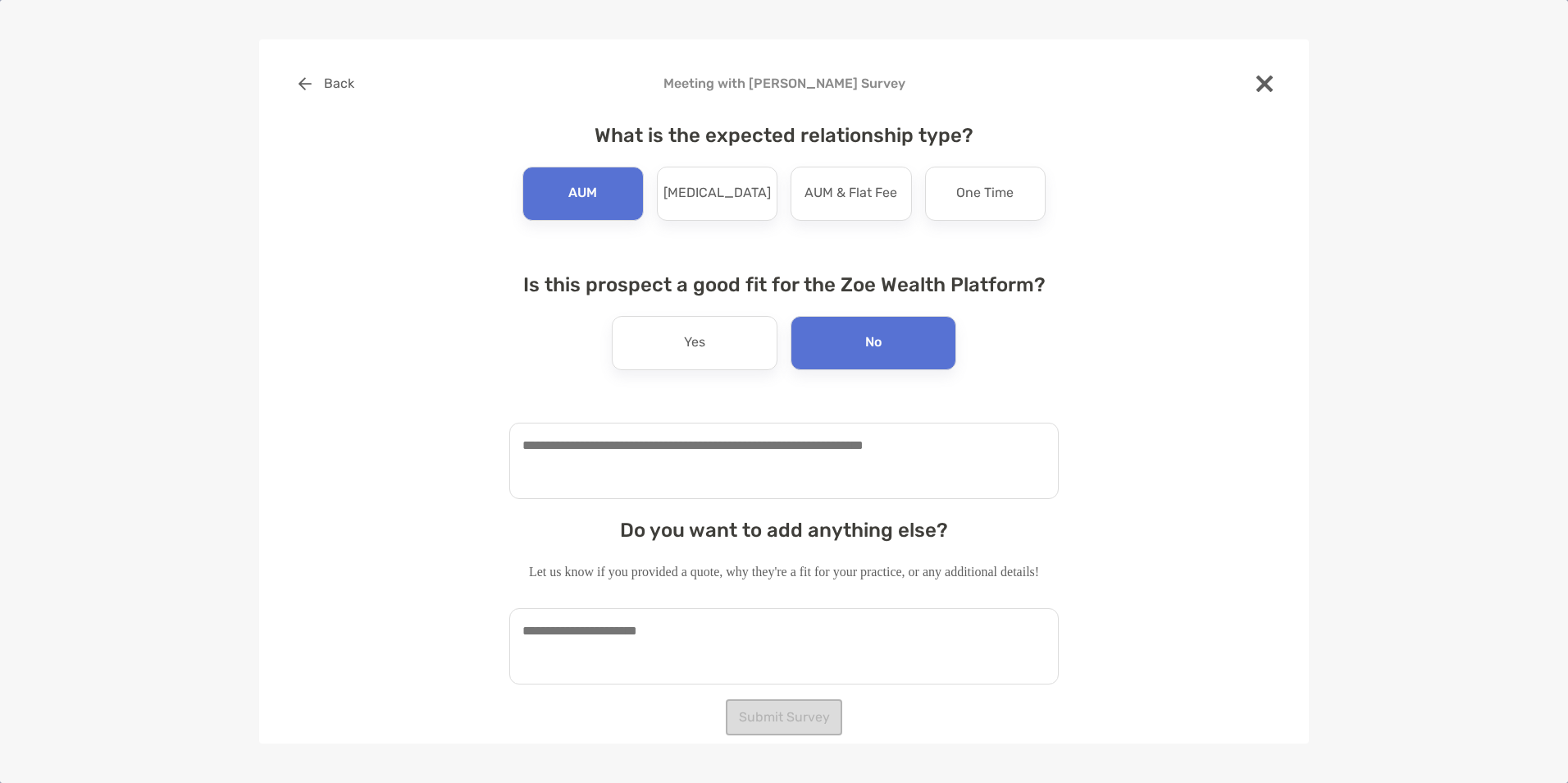
click at [811, 474] on textarea at bounding box center [784, 460] width 549 height 76
type textarea "**********"
click at [814, 637] on textarea at bounding box center [784, 646] width 558 height 76
click at [801, 711] on button "Submit Survey" at bounding box center [784, 717] width 117 height 36
